Goal: Navigation & Orientation: Find specific page/section

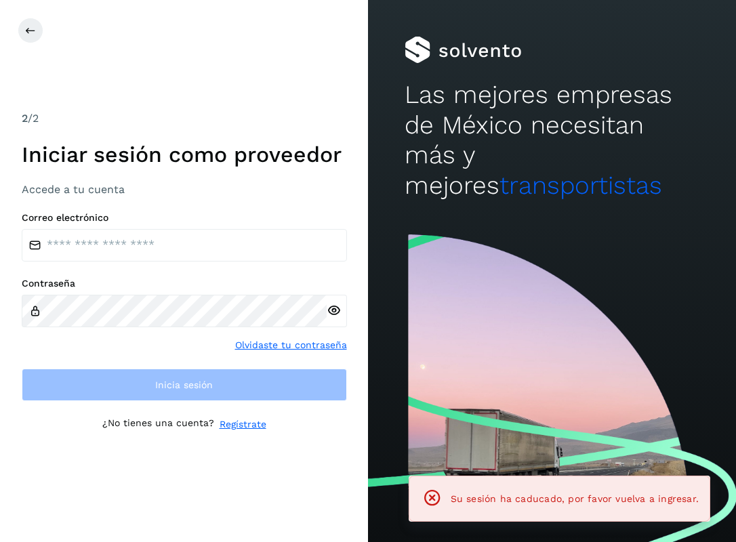
click at [207, 276] on div "Correo electrónico Contraseña Olvidaste tu contraseña Inicia sesión" at bounding box center [184, 306] width 325 height 189
click at [209, 262] on div "Correo electrónico Contraseña Olvidaste tu contraseña Inicia sesión" at bounding box center [184, 306] width 325 height 189
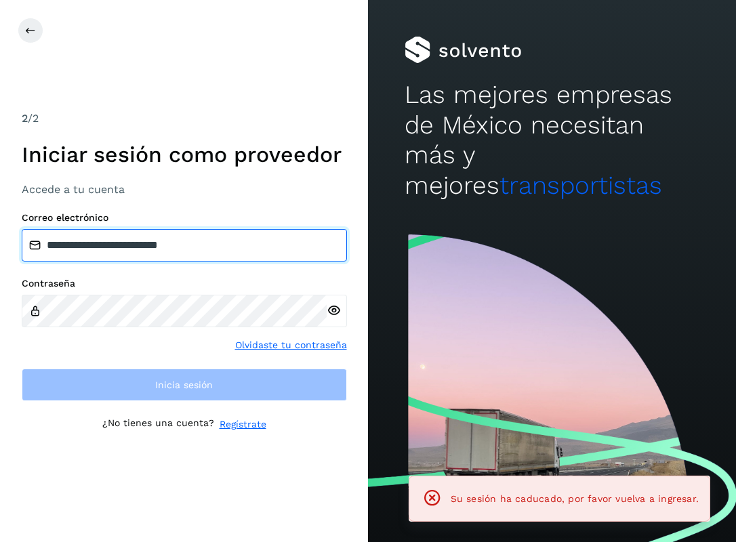
type input "**********"
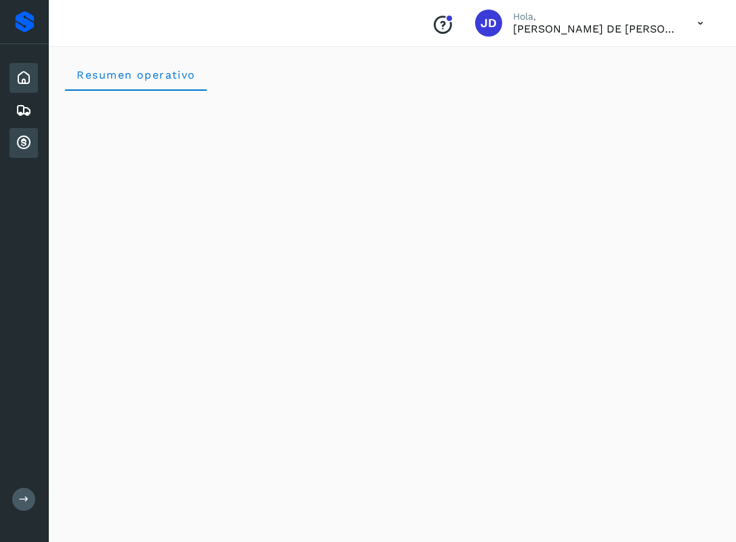
click at [25, 146] on icon at bounding box center [24, 143] width 16 height 16
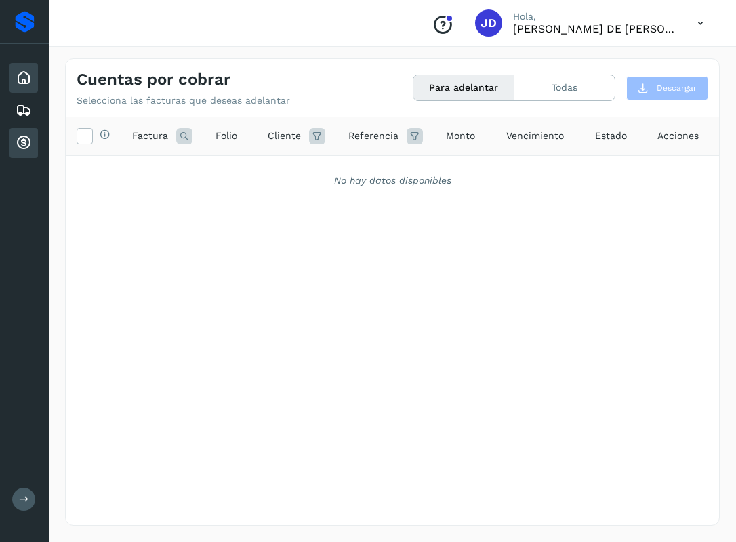
click at [16, 86] on div "Inicio" at bounding box center [23, 78] width 28 height 30
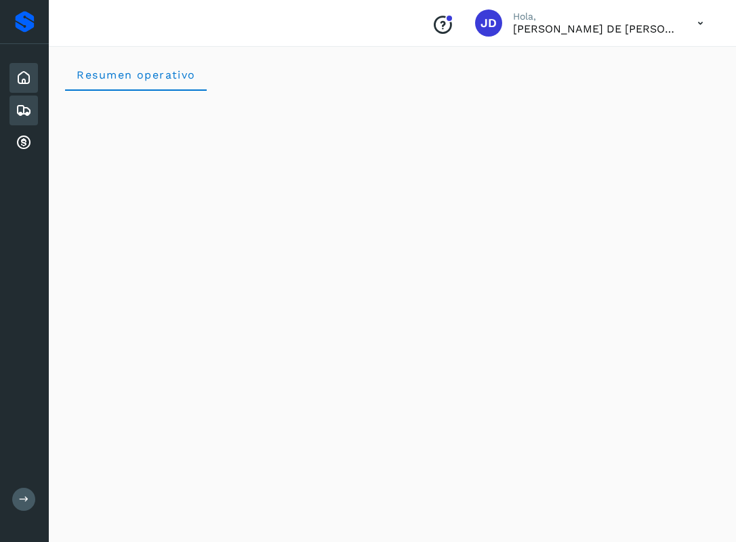
click at [14, 118] on div "Embarques" at bounding box center [23, 111] width 28 height 30
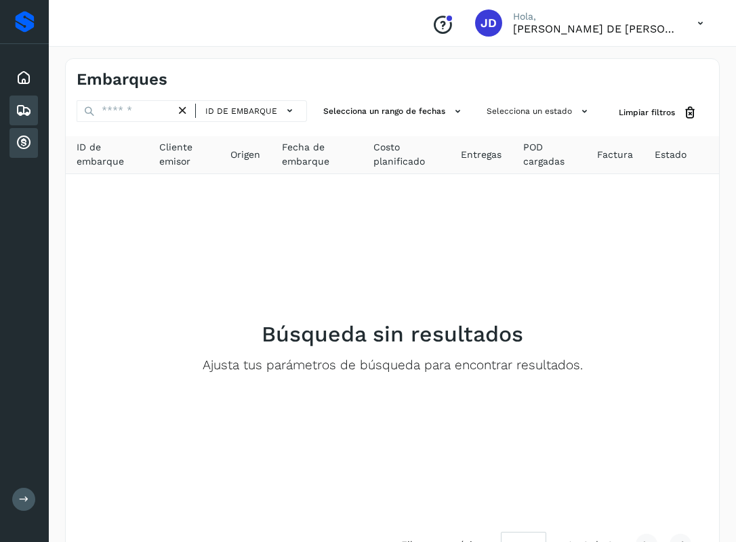
click at [28, 138] on icon at bounding box center [24, 143] width 16 height 16
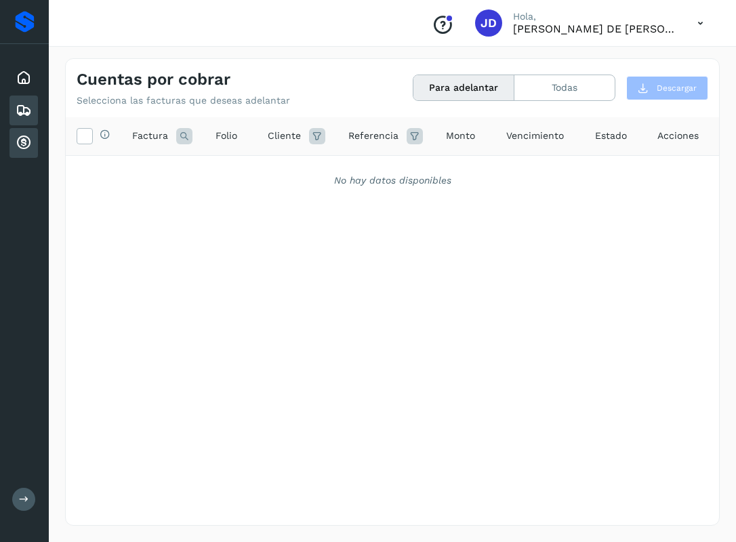
click at [21, 121] on div "Embarques" at bounding box center [23, 111] width 28 height 30
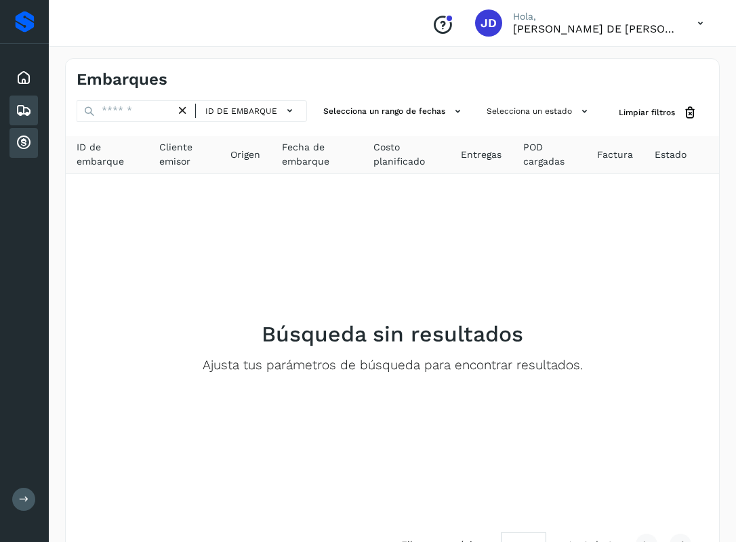
click at [23, 130] on div "Cuentas por cobrar" at bounding box center [23, 143] width 28 height 30
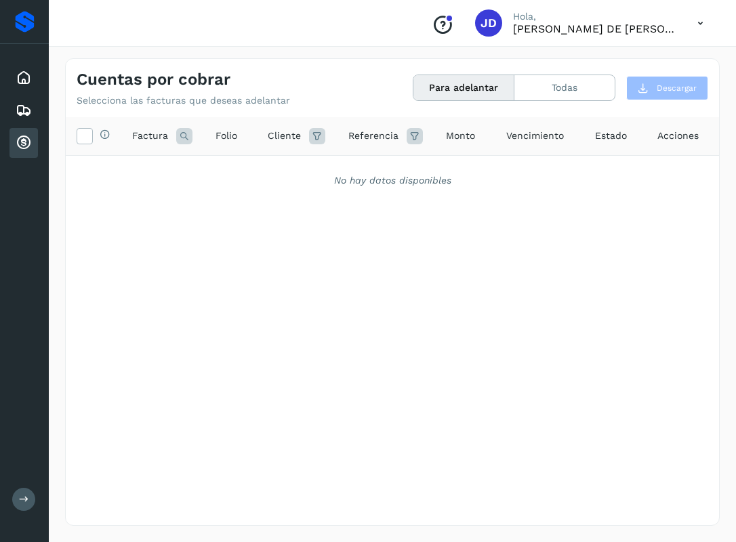
click at [20, 128] on div "Cuentas por cobrar" at bounding box center [23, 143] width 28 height 30
click at [22, 73] on icon at bounding box center [24, 78] width 16 height 16
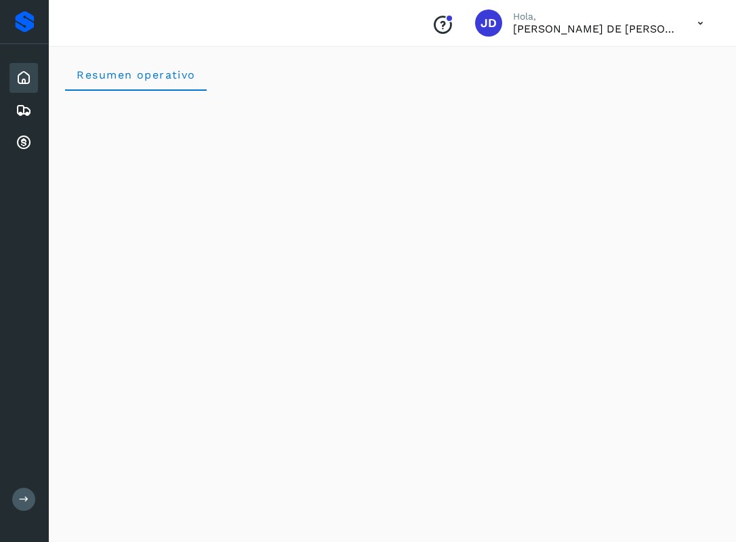
click at [39, 136] on div "Inicio Embarques Cuentas por cobrar" at bounding box center [24, 110] width 49 height 133
click at [33, 138] on div "Cuentas por cobrar" at bounding box center [23, 143] width 28 height 30
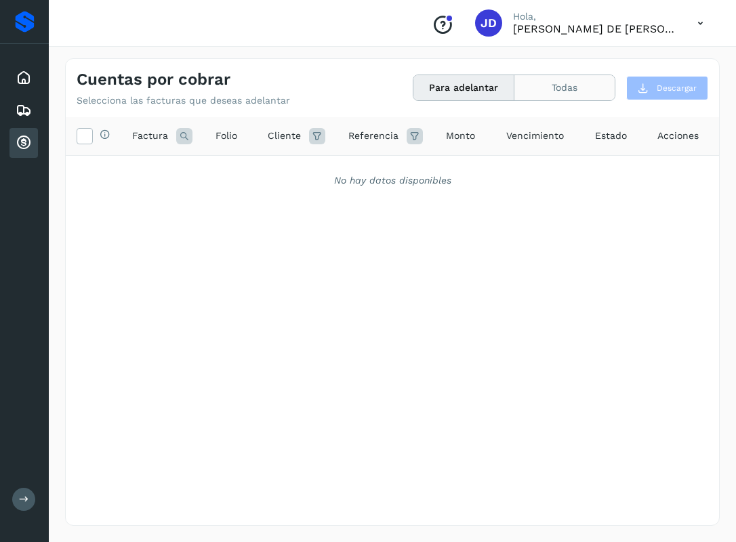
click at [526, 79] on button "Todas" at bounding box center [564, 87] width 100 height 25
